Goal: Information Seeking & Learning: Learn about a topic

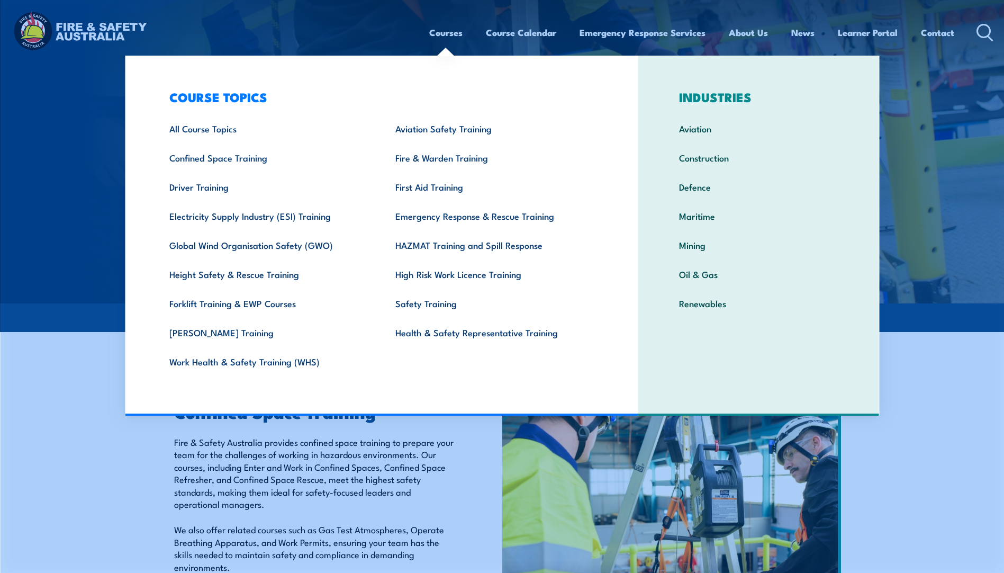
click at [446, 31] on link "Courses" at bounding box center [445, 33] width 33 height 28
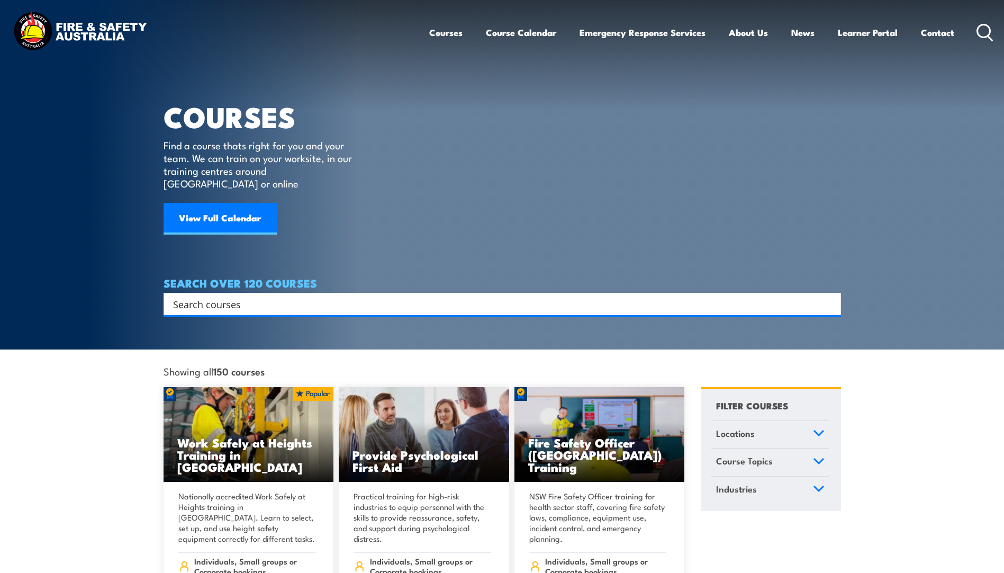
click at [370, 293] on div "Search" at bounding box center [502, 304] width 677 height 22
click at [345, 296] on input "Search input" at bounding box center [495, 304] width 645 height 16
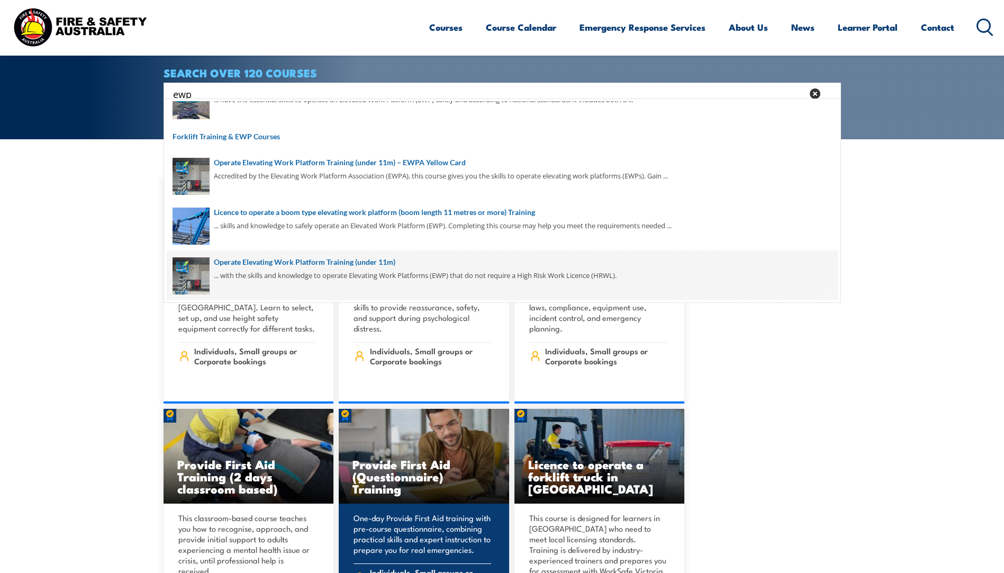
scroll to position [212, 0]
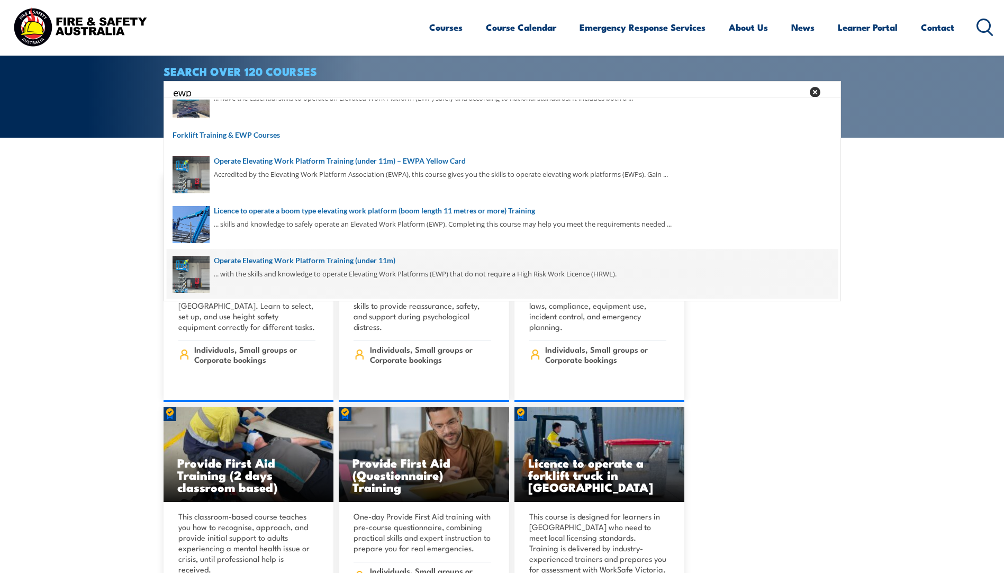
type input "ewp"
click at [339, 265] on span at bounding box center [502, 274] width 671 height 50
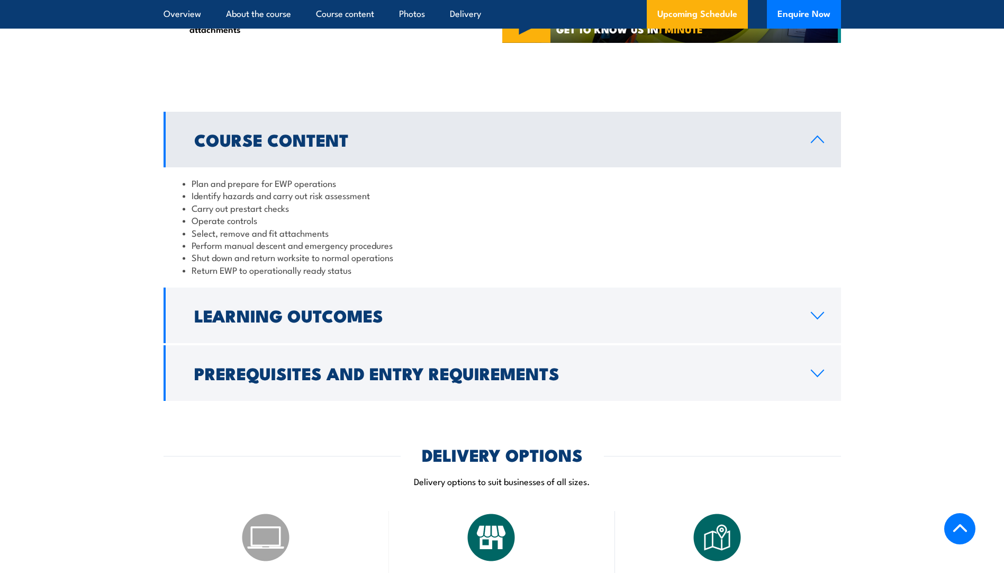
scroll to position [794, 0]
